Goal: Check status: Check status

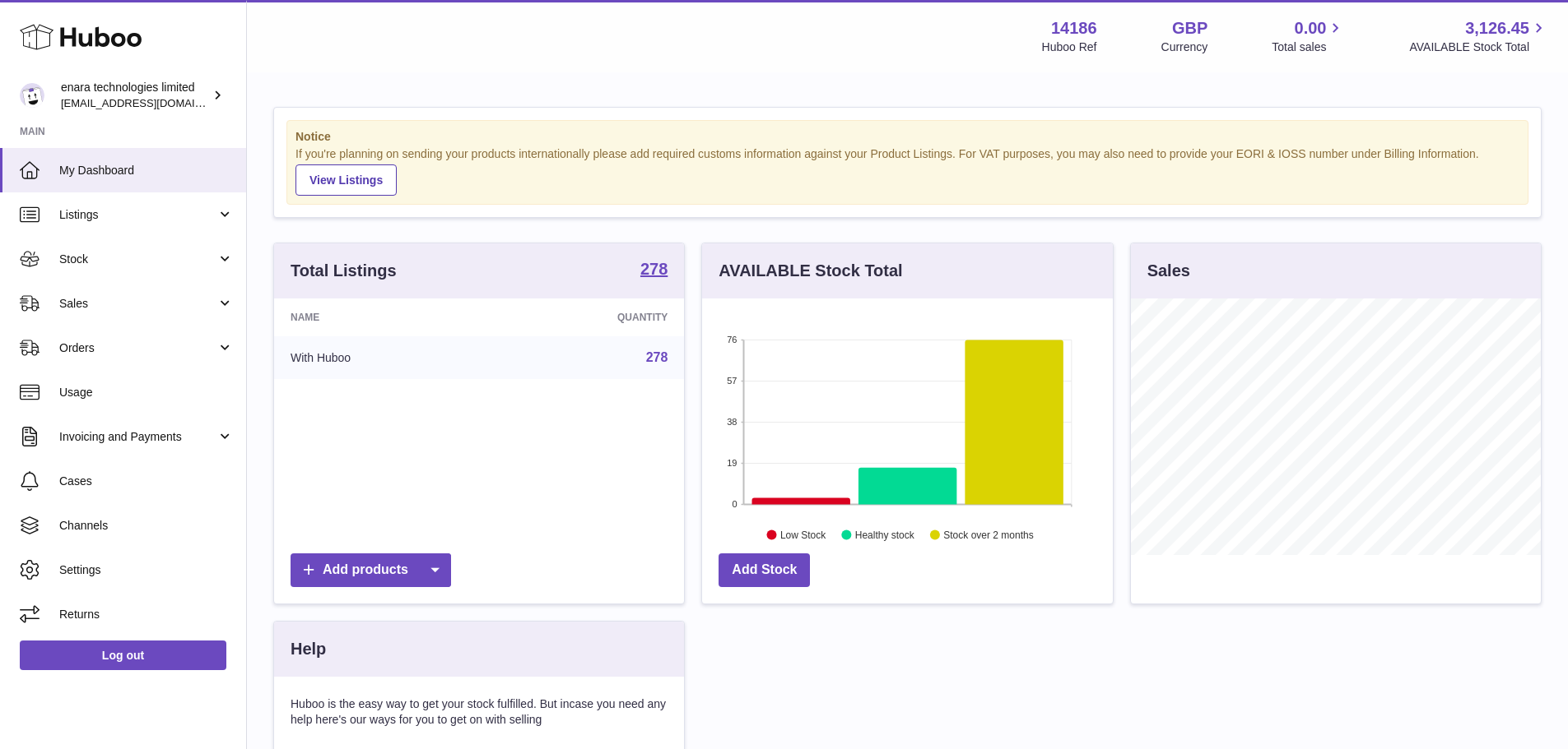
scroll to position [256, 411]
click at [97, 385] on span "Usage" at bounding box center [146, 393] width 174 height 16
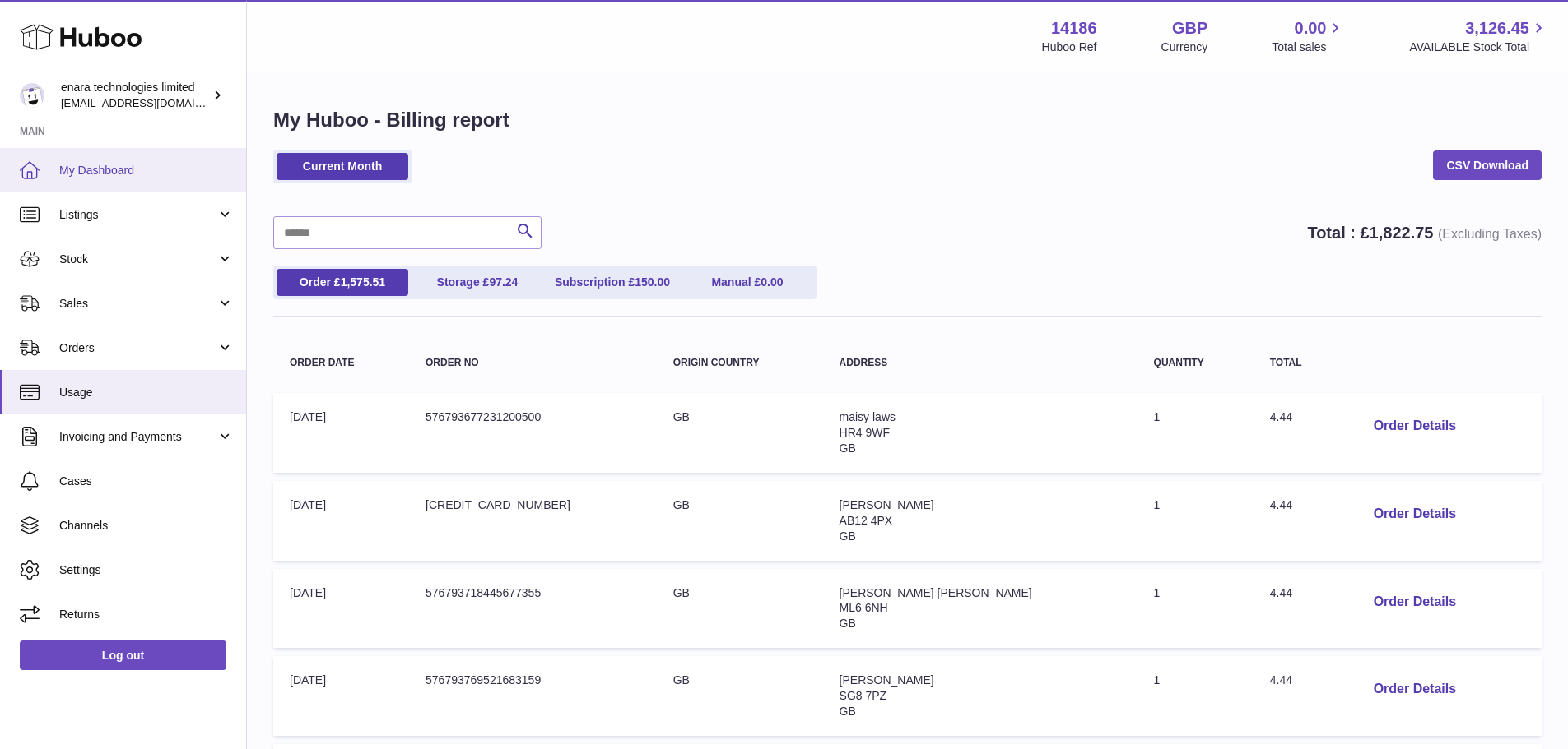
click at [107, 170] on span "My Dashboard" at bounding box center [146, 171] width 174 height 16
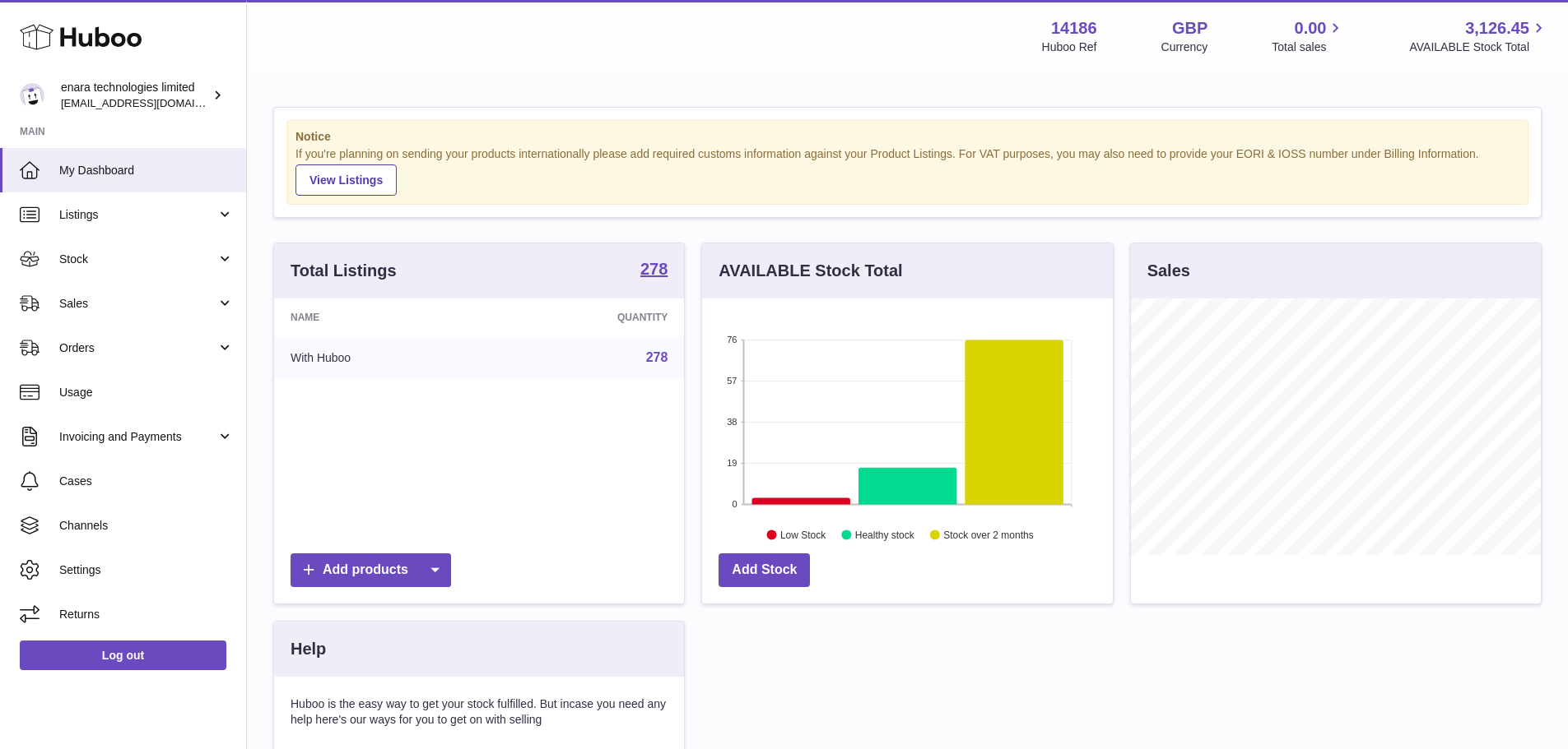
scroll to position [256, 411]
click at [98, 214] on span "Listings" at bounding box center [137, 215] width 157 height 16
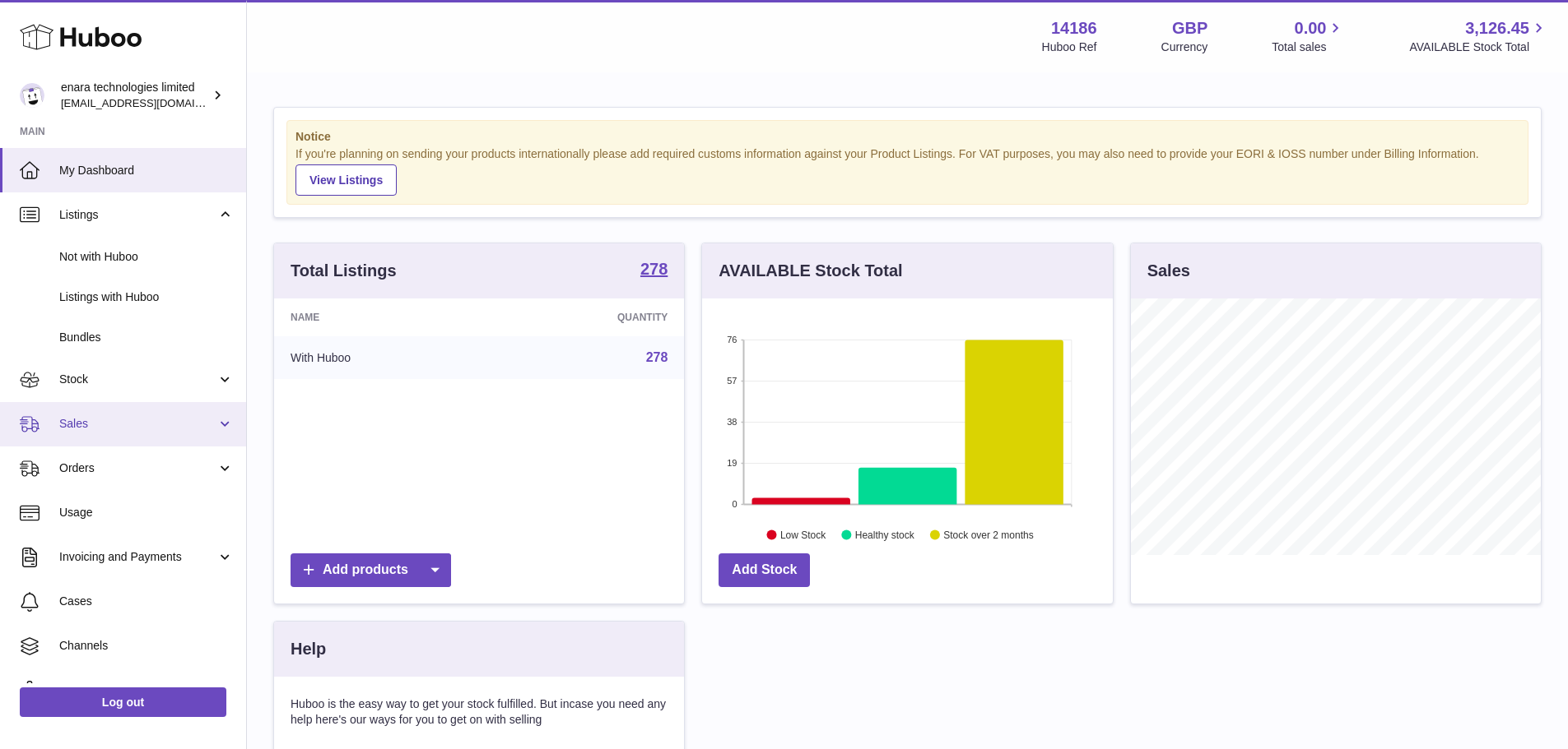
click at [91, 431] on span "Sales" at bounding box center [137, 424] width 157 height 16
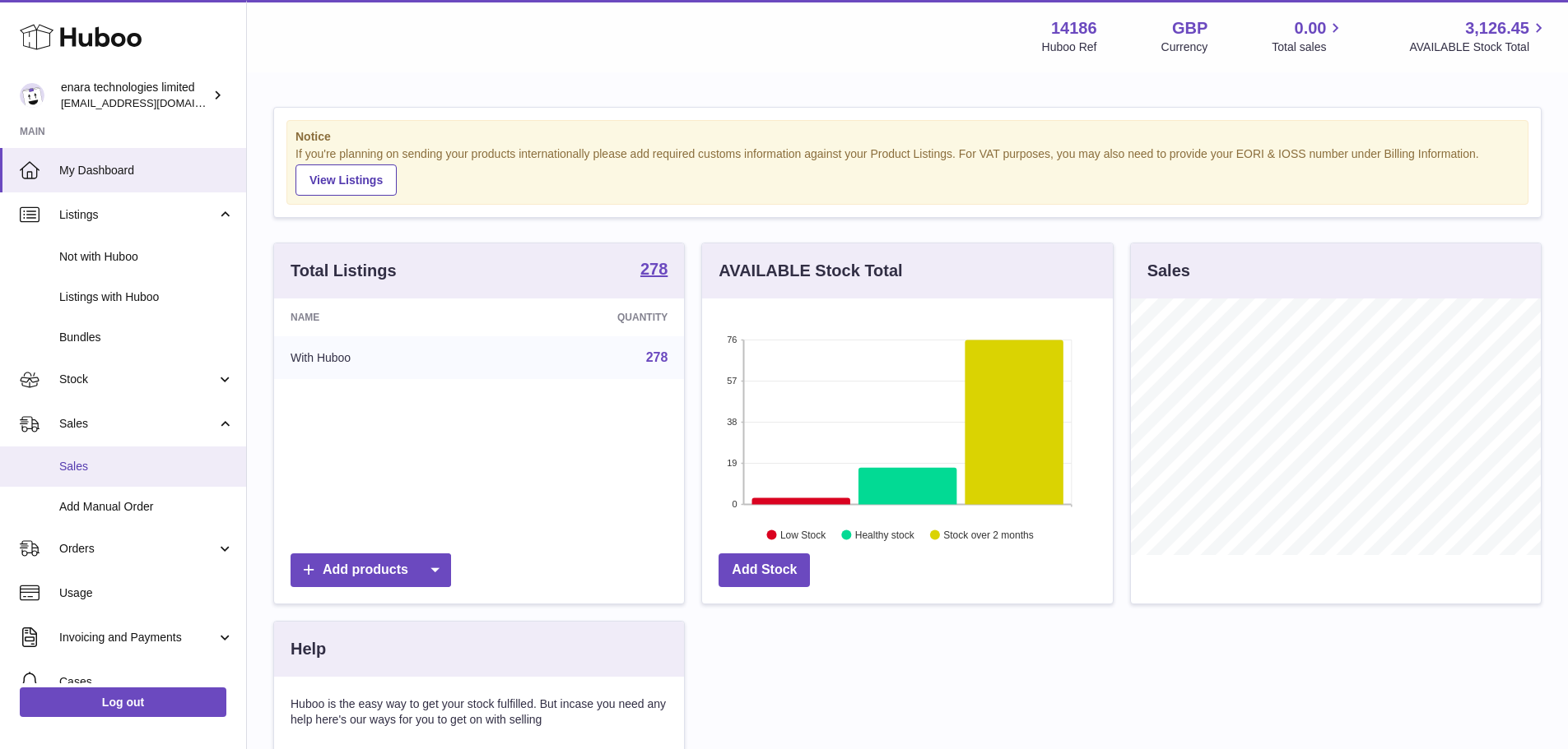
click at [100, 475] on link "Sales" at bounding box center [123, 467] width 246 height 41
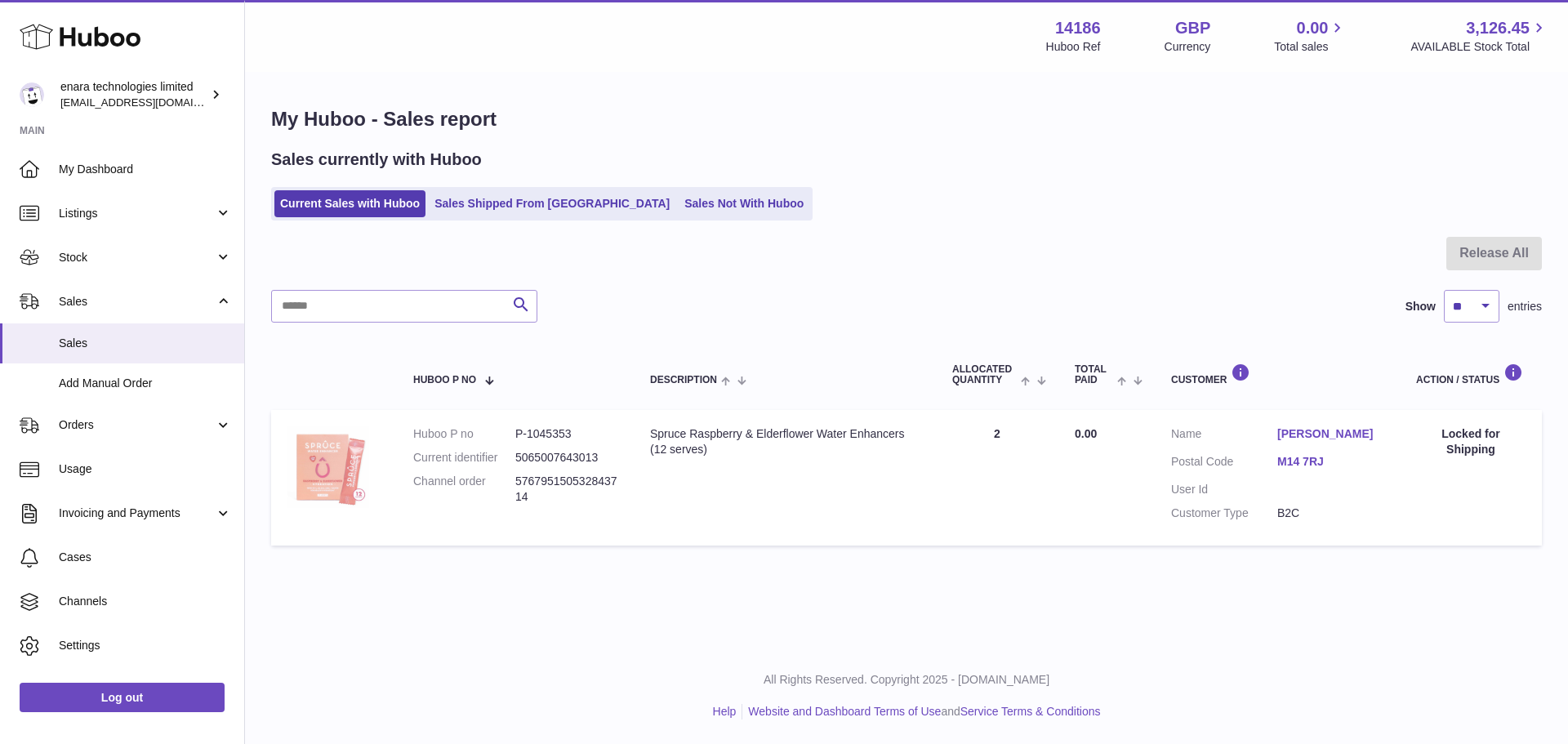
click at [303, 486] on img at bounding box center [328, 467] width 82 height 82
click at [130, 461] on link "Usage" at bounding box center [122, 470] width 244 height 44
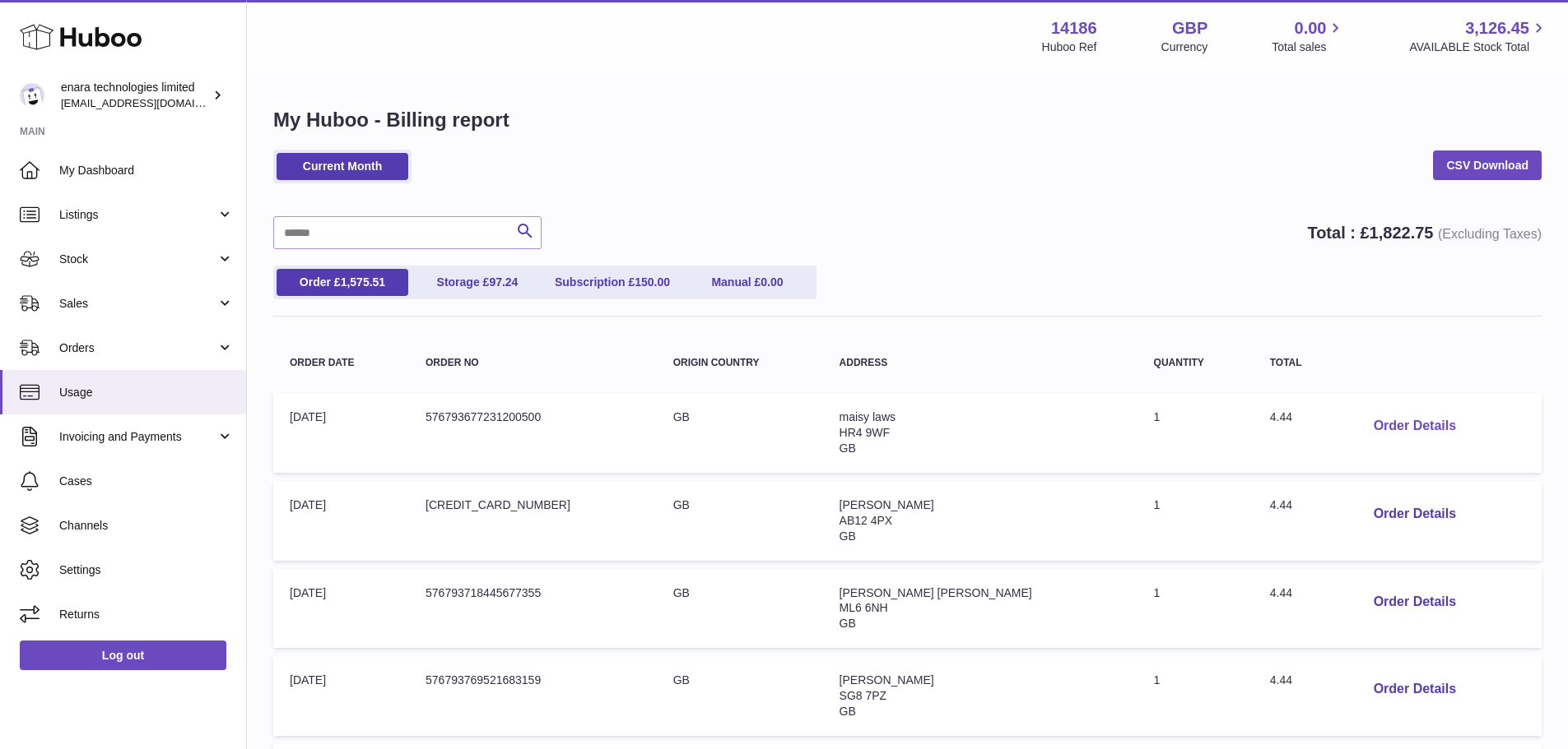
click at [1367, 420] on button "Order Details" at bounding box center [1414, 426] width 108 height 34
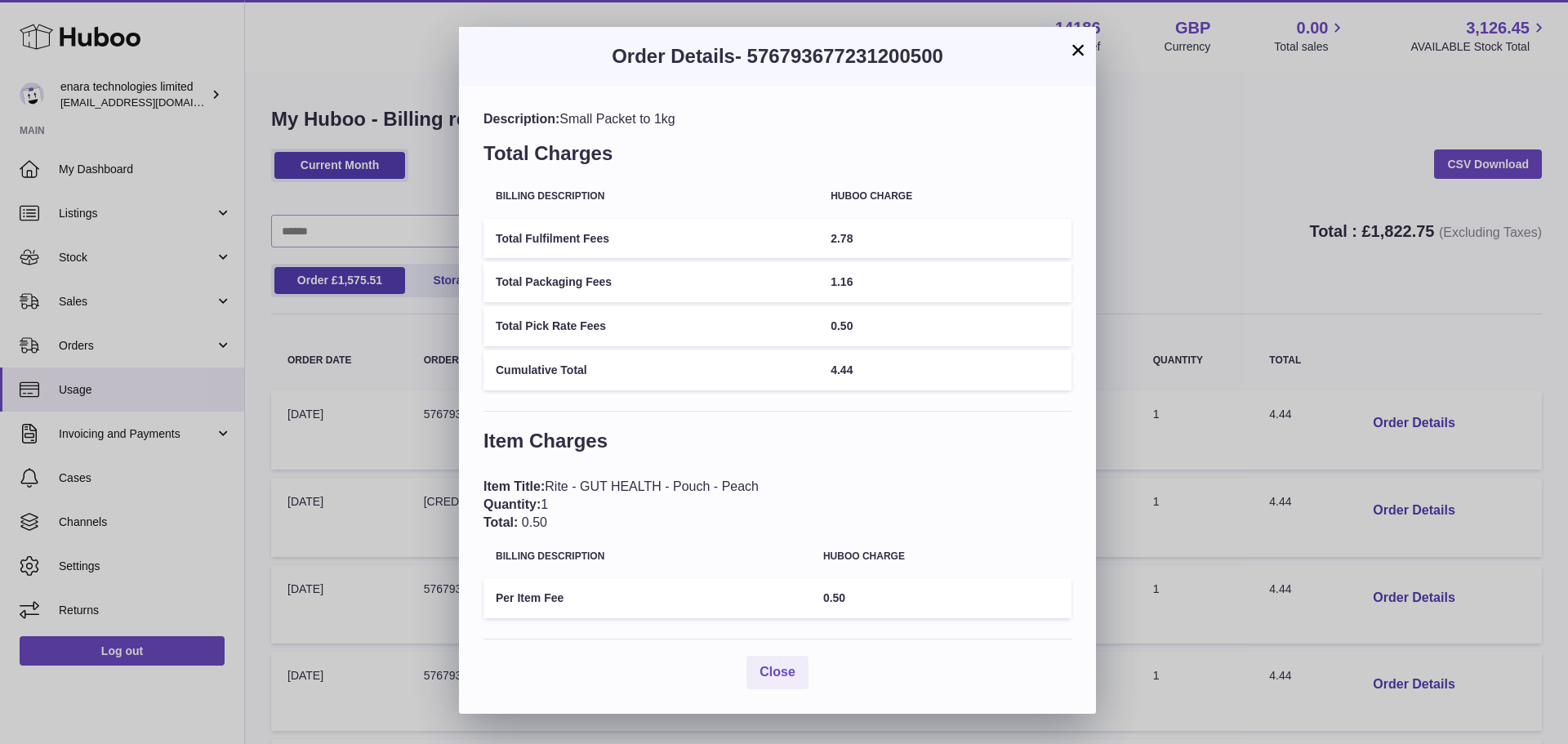
click at [1078, 48] on button "×" at bounding box center [1077, 50] width 20 height 20
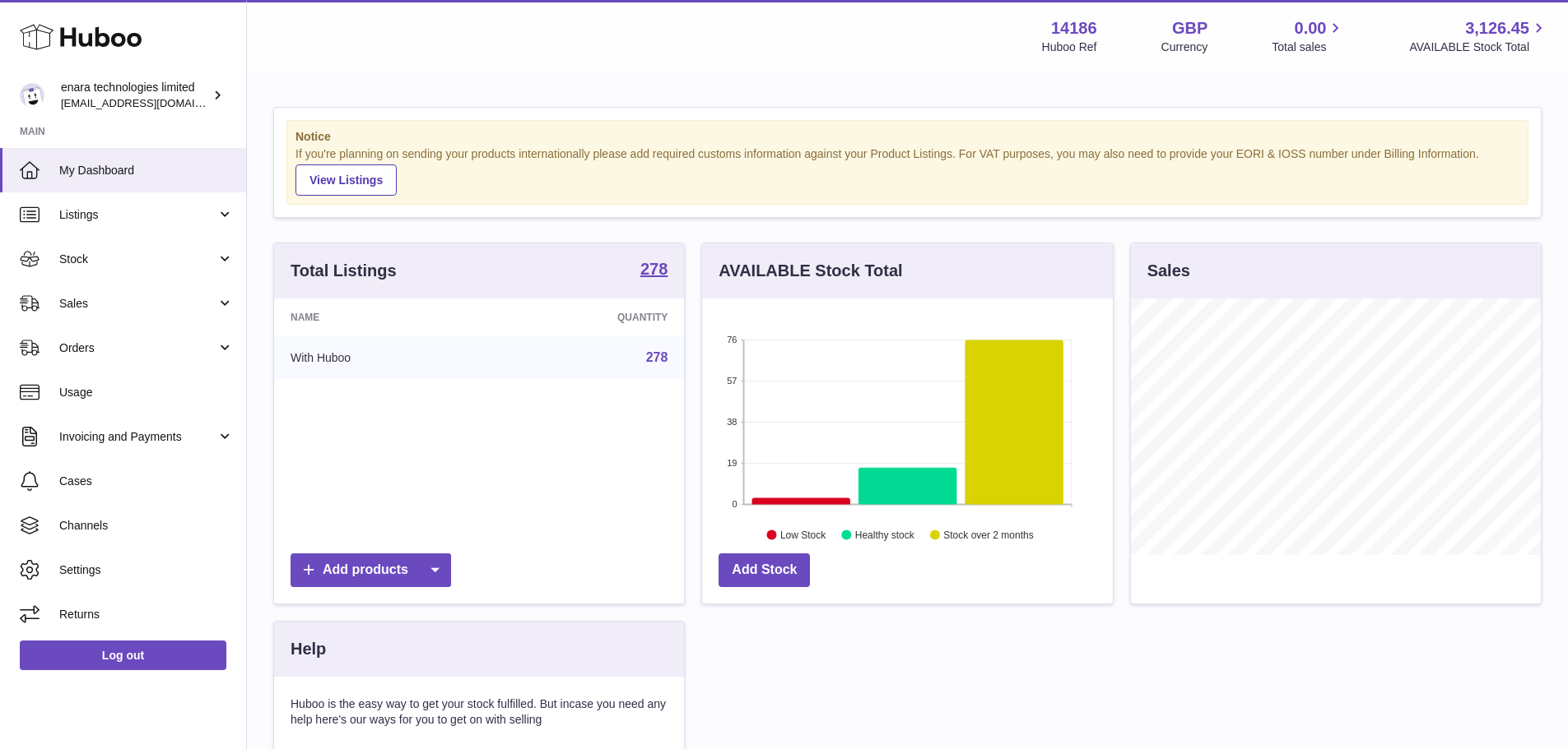
scroll to position [256, 411]
click at [100, 401] on link "Usage" at bounding box center [123, 391] width 246 height 44
